Goal: Information Seeking & Learning: Compare options

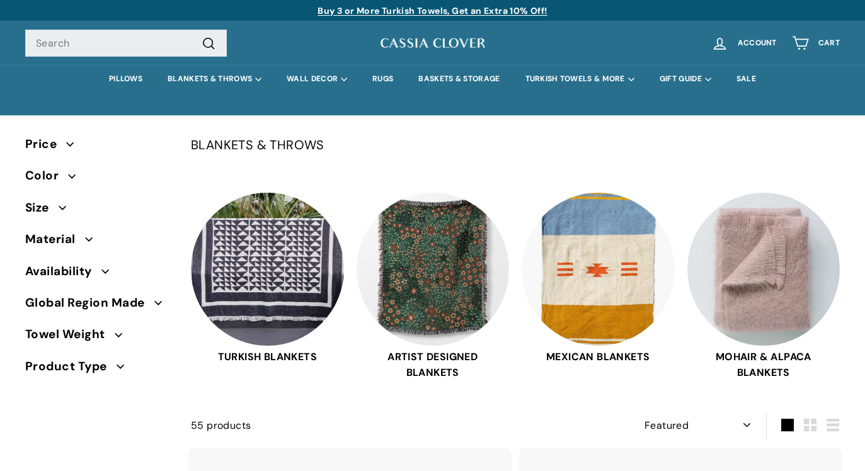
select select "manual"
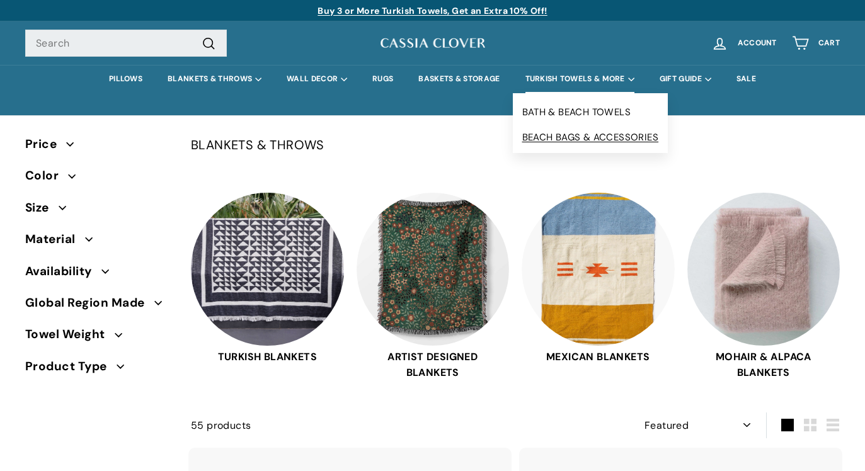
click at [538, 132] on link "BEACH BAGS & ACCESSORIES" at bounding box center [591, 137] width 156 height 25
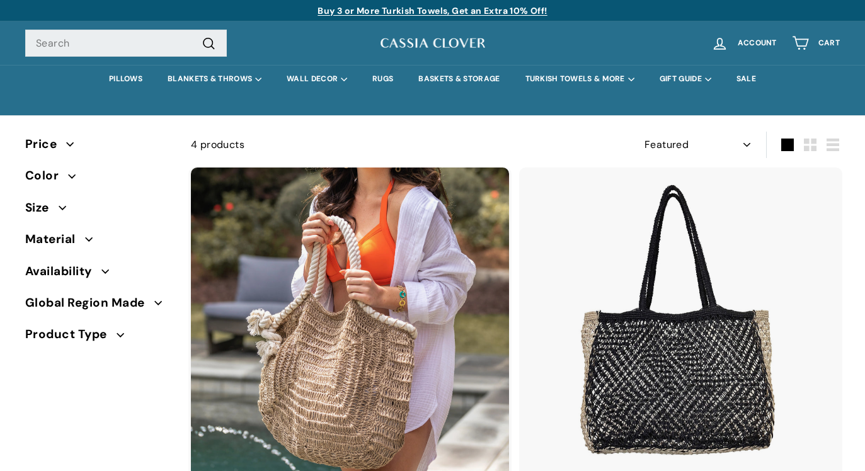
select select "manual"
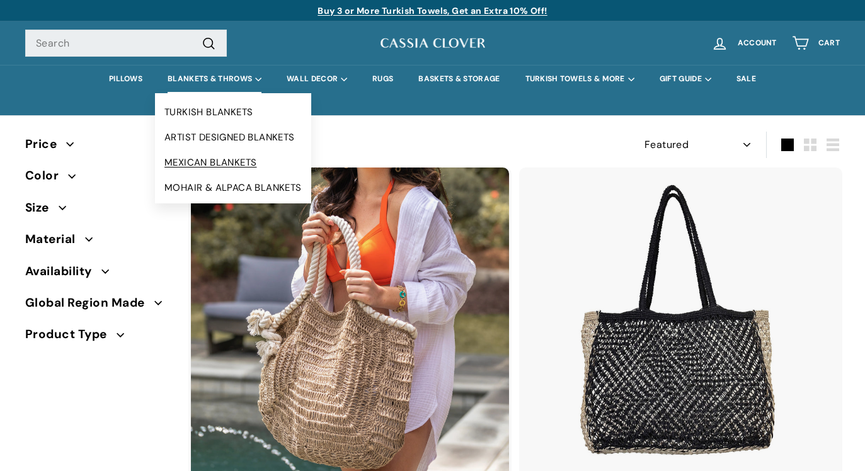
click at [194, 161] on link "MEXICAN BLANKETS" at bounding box center [233, 162] width 156 height 25
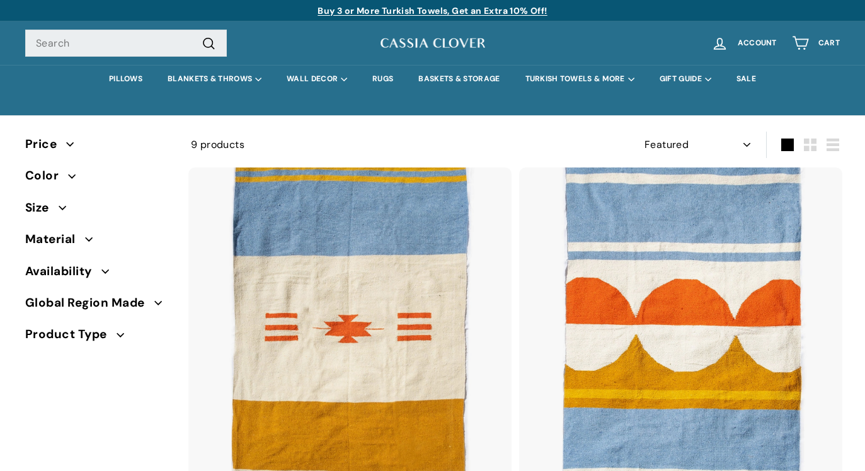
select select "manual"
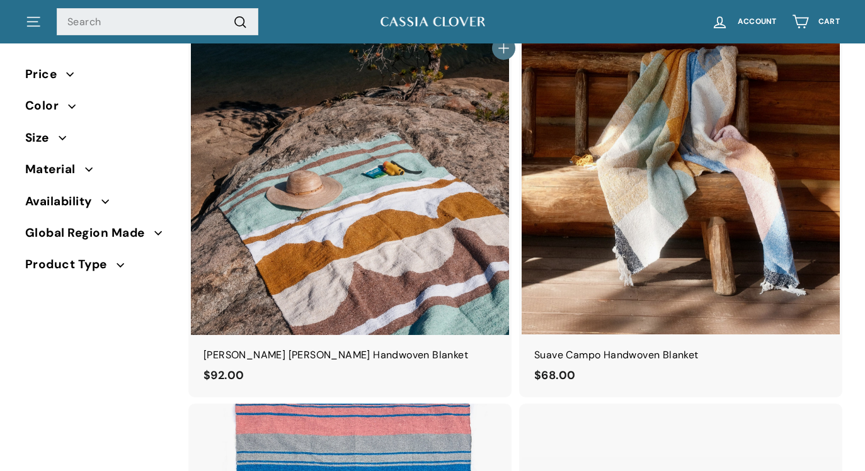
scroll to position [954, 0]
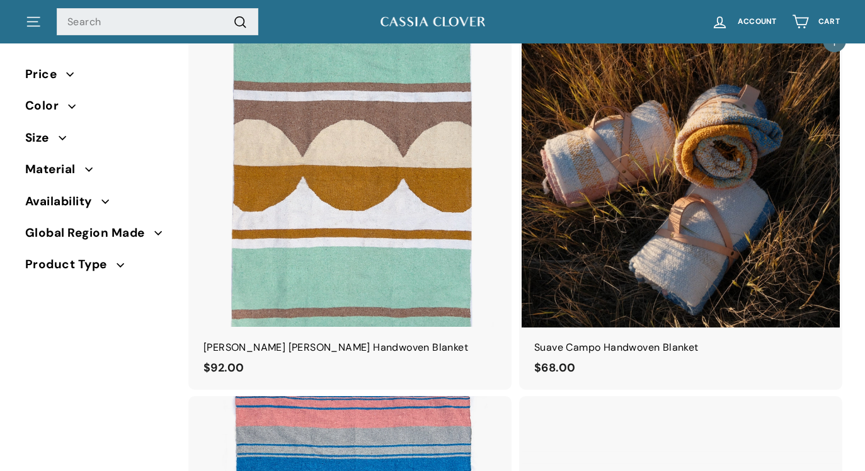
click at [653, 306] on img at bounding box center [681, 168] width 318 height 318
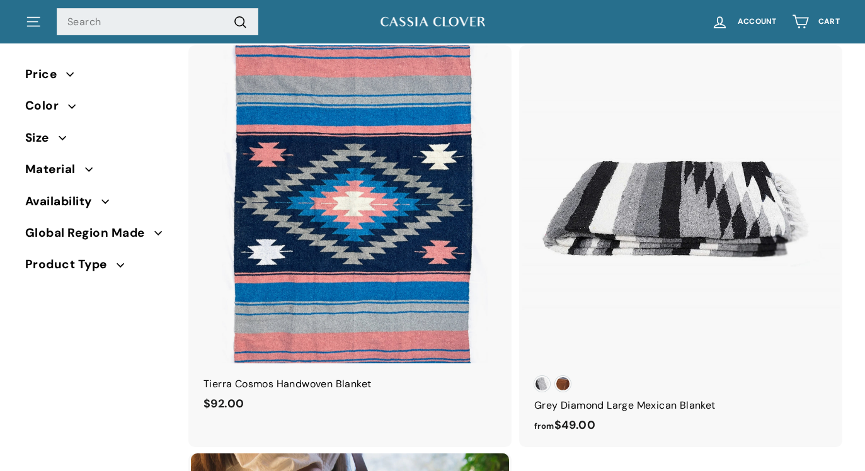
scroll to position [1369, 0]
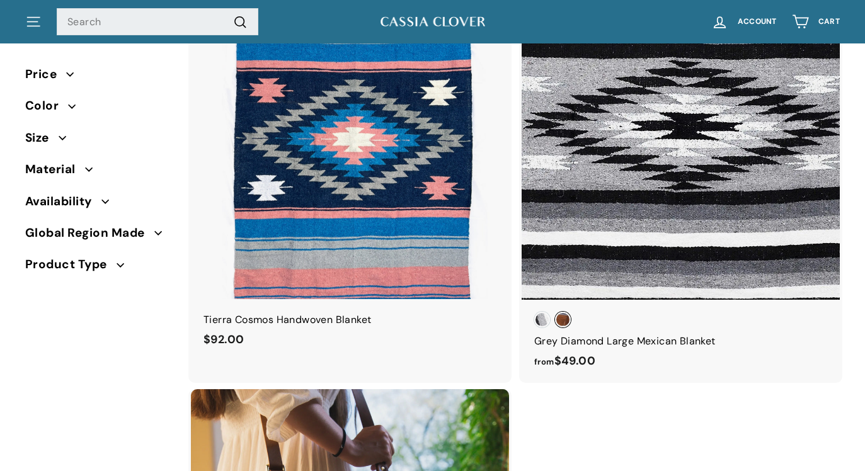
click at [565, 319] on span "Grey Diamond With Vegan Leather Carrier" at bounding box center [563, 320] width 16 height 16
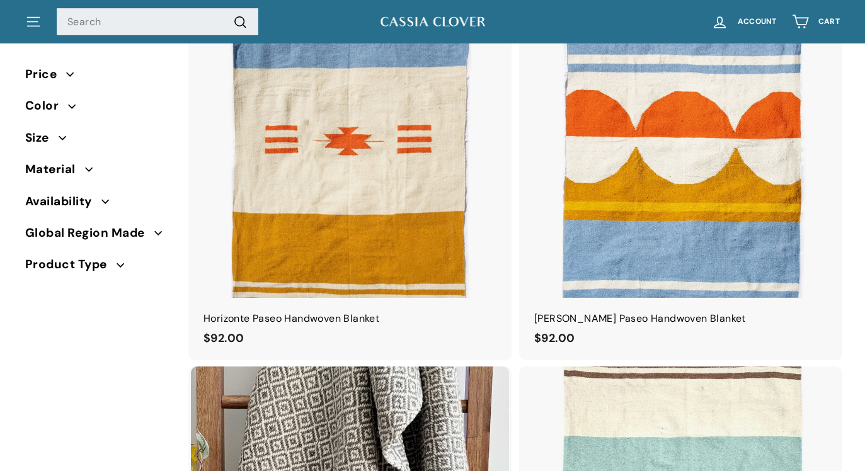
scroll to position [0, 0]
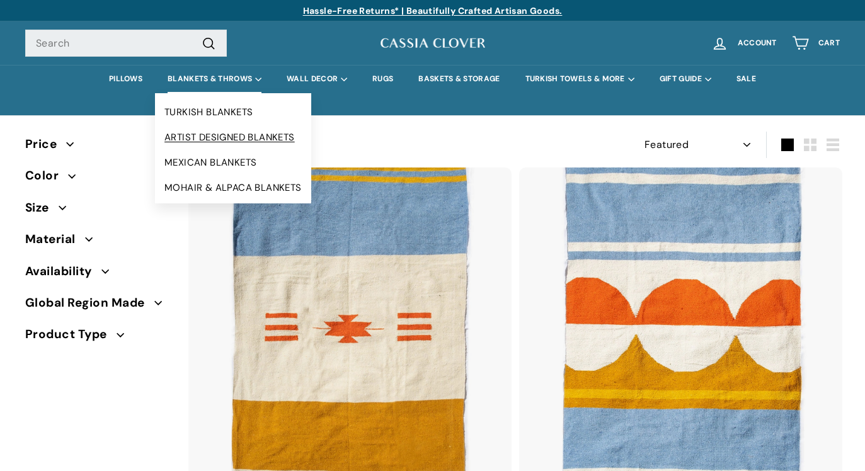
click at [215, 132] on link "ARTIST DESIGNED BLANKETS" at bounding box center [233, 137] width 156 height 25
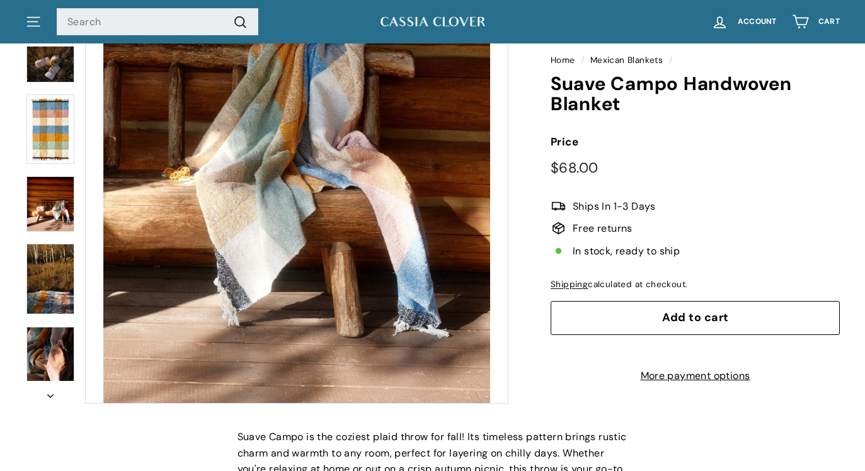
scroll to position [155, 0]
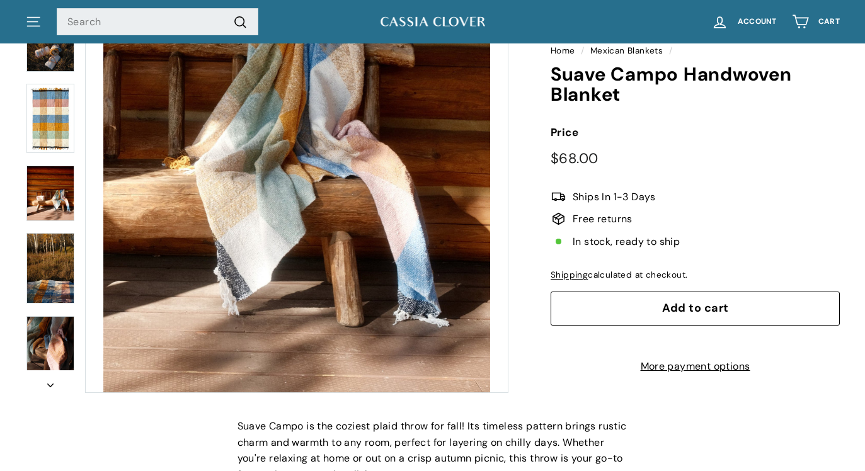
click at [80, 141] on div at bounding box center [266, 181] width 483 height 423
click at [60, 132] on img at bounding box center [50, 119] width 48 height 70
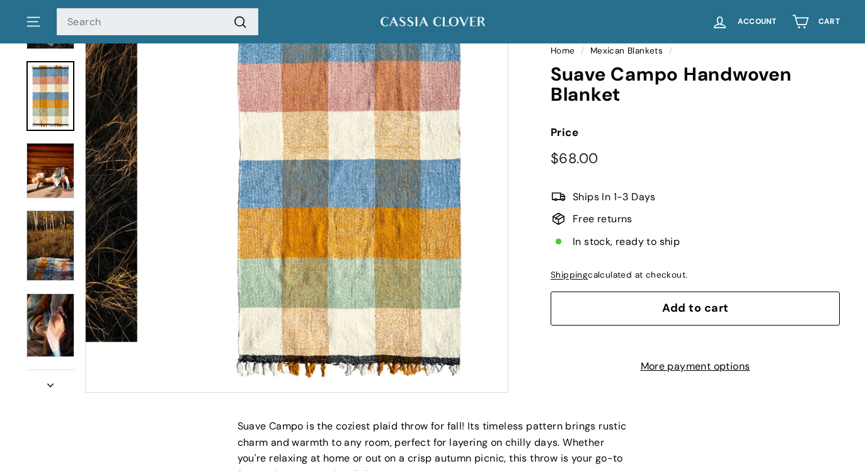
scroll to position [51, 0]
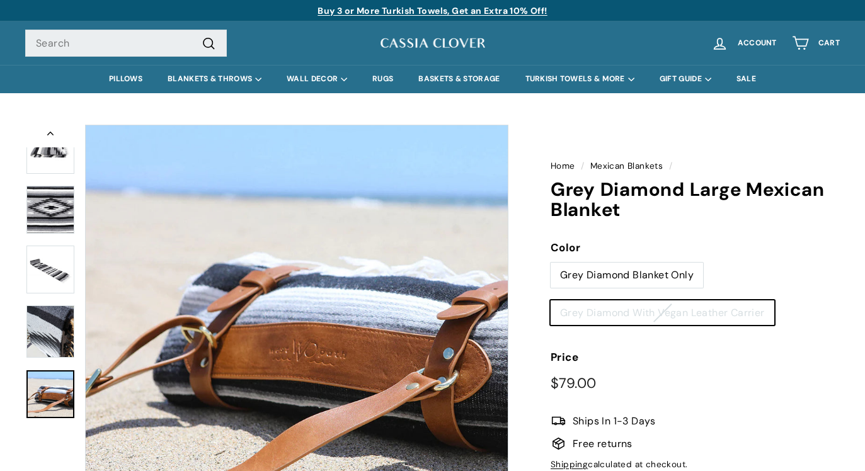
click at [67, 393] on link at bounding box center [50, 395] width 48 height 48
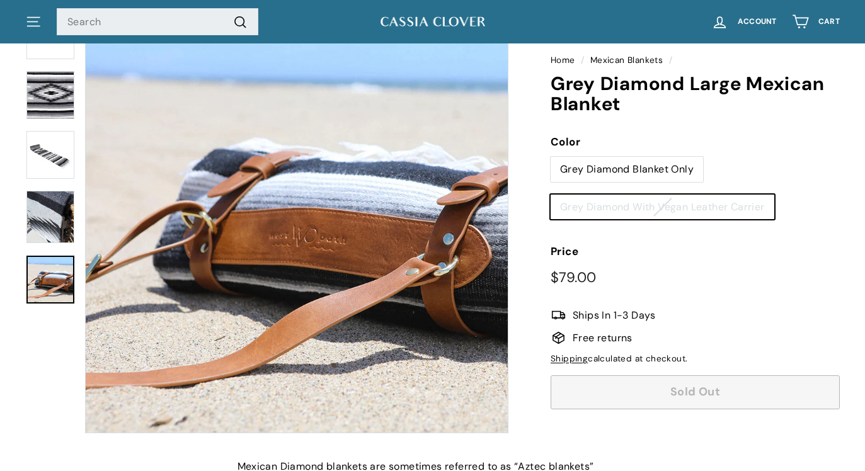
scroll to position [119, 0]
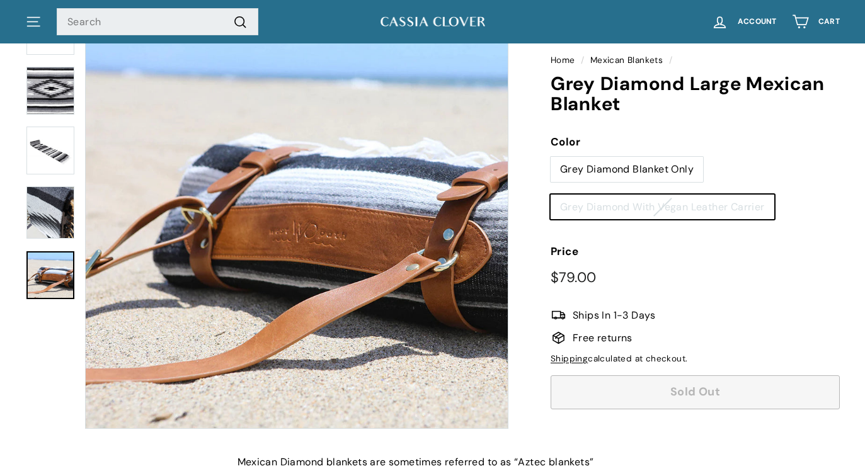
click at [609, 169] on label "Grey Diamond Blanket Only" at bounding box center [627, 169] width 152 height 25
click at [551, 157] on input "Grey Diamond Blanket Only" at bounding box center [550, 156] width 1 height 1
radio input "true"
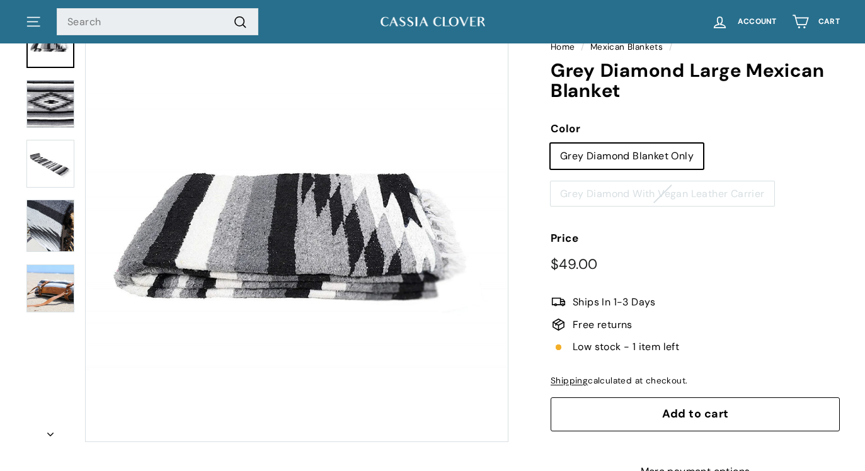
click at [48, 105] on img at bounding box center [50, 104] width 48 height 48
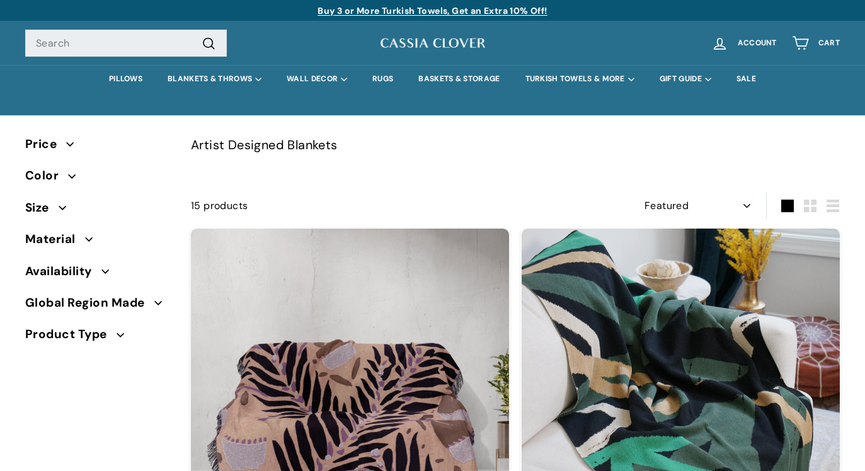
select select "manual"
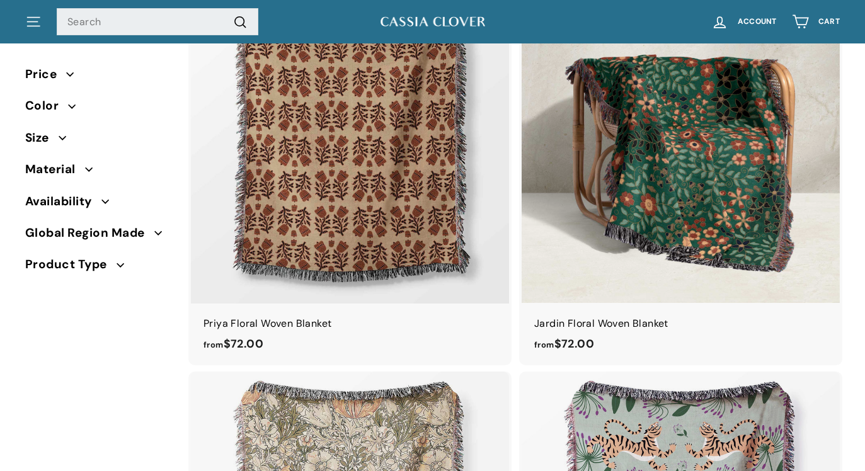
scroll to position [636, 0]
